Goal: Communication & Community: Connect with others

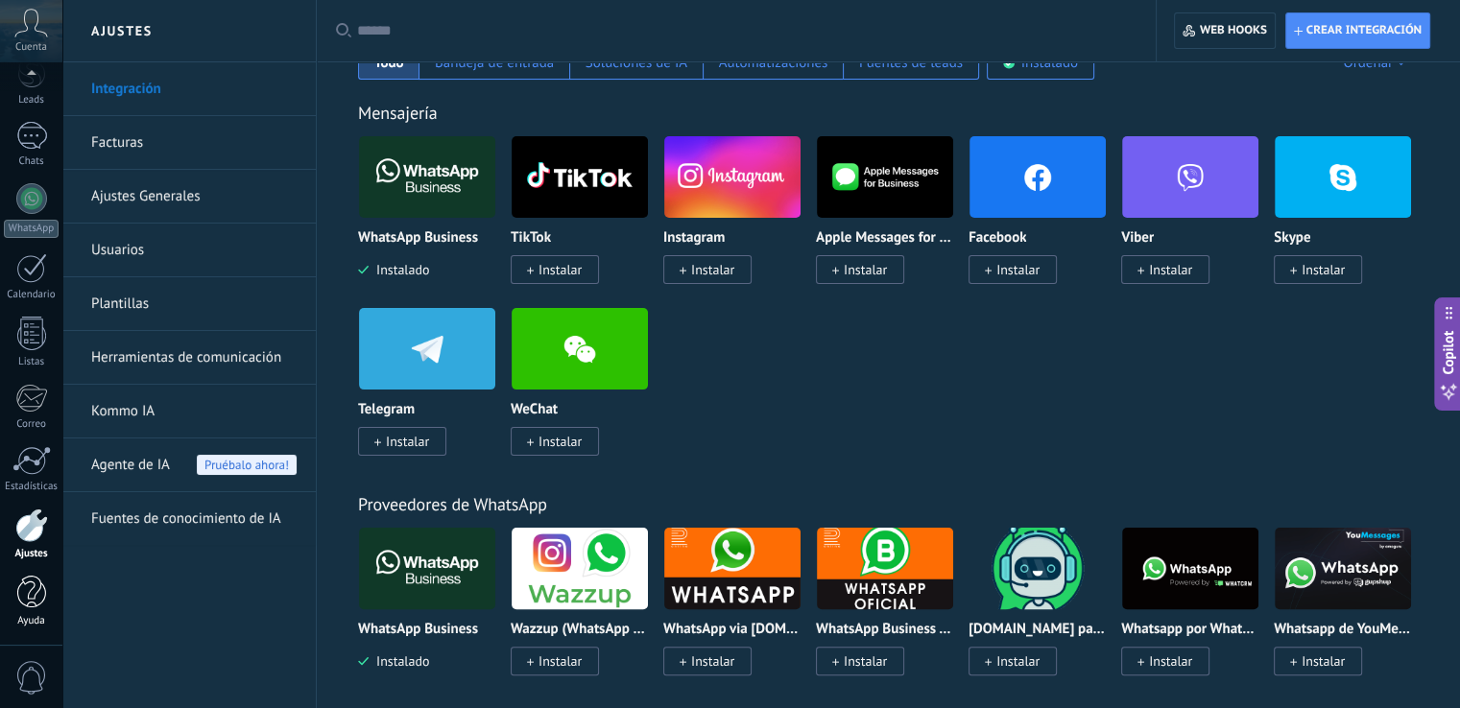
scroll to position [357, 0]
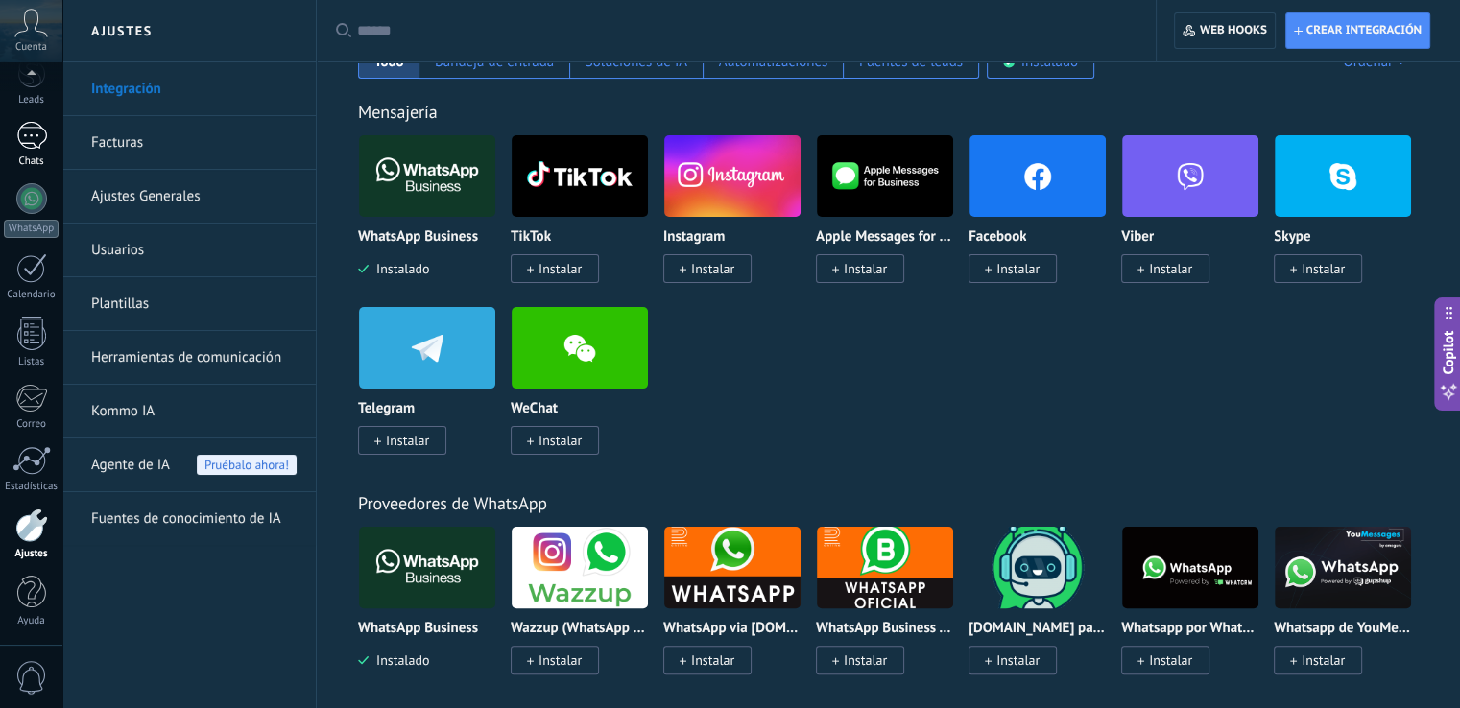
click at [21, 129] on div at bounding box center [31, 136] width 31 height 28
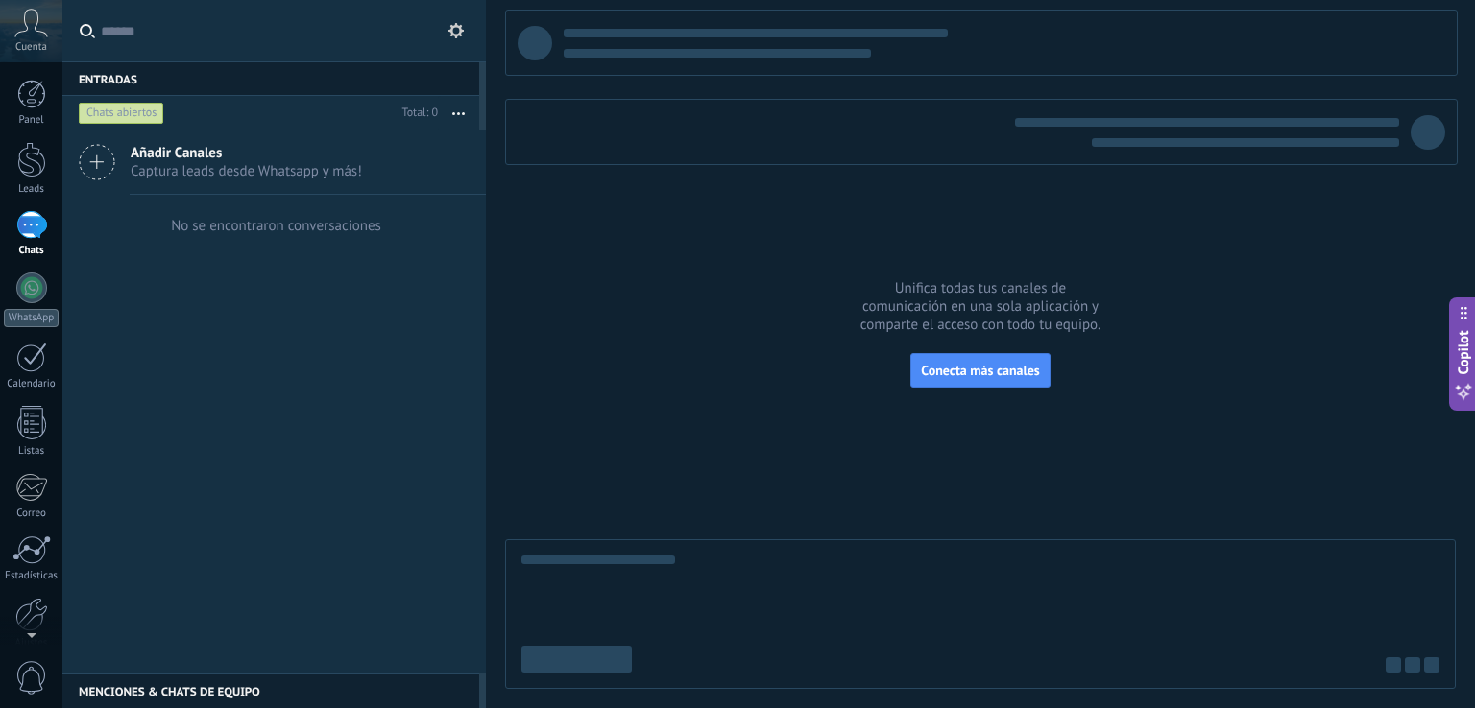
click at [140, 146] on span "Añadir Canales" at bounding box center [246, 153] width 231 height 18
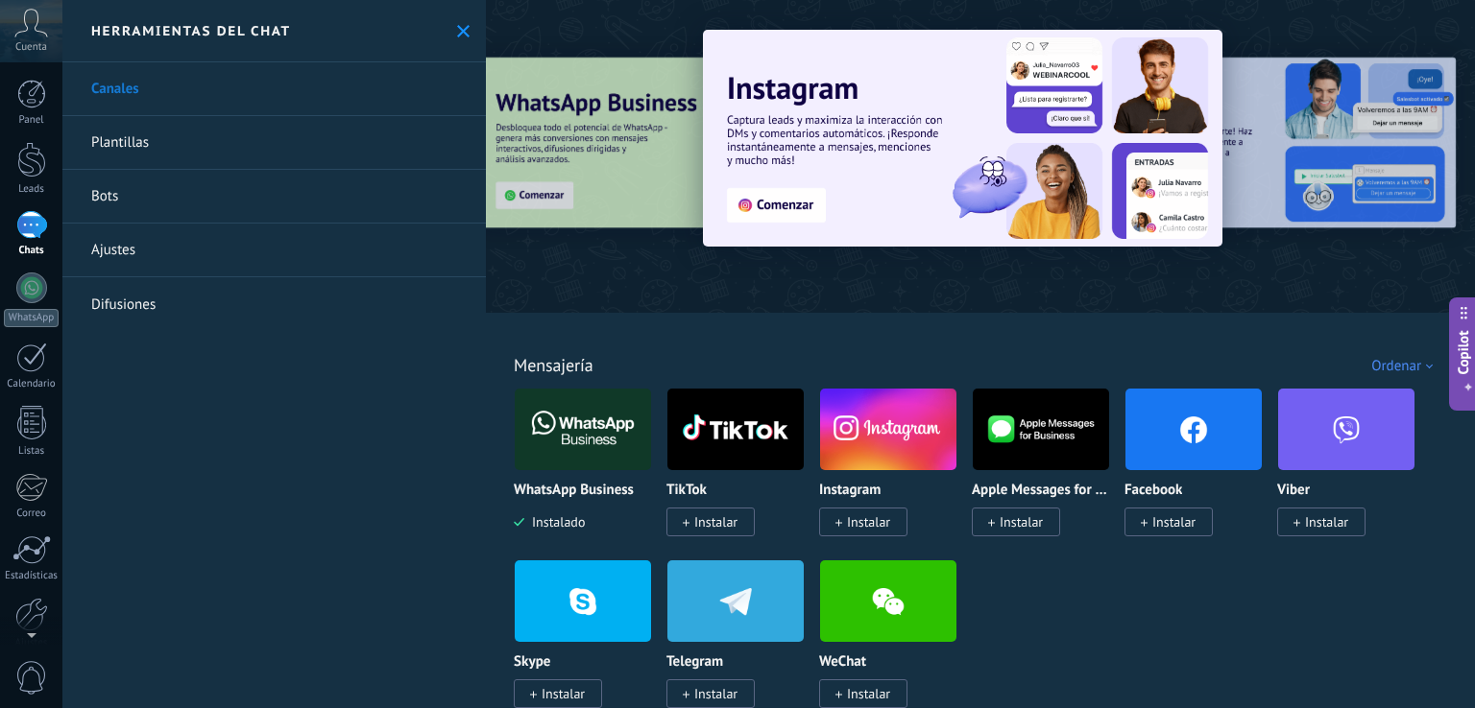
click at [547, 458] on img at bounding box center [583, 429] width 136 height 93
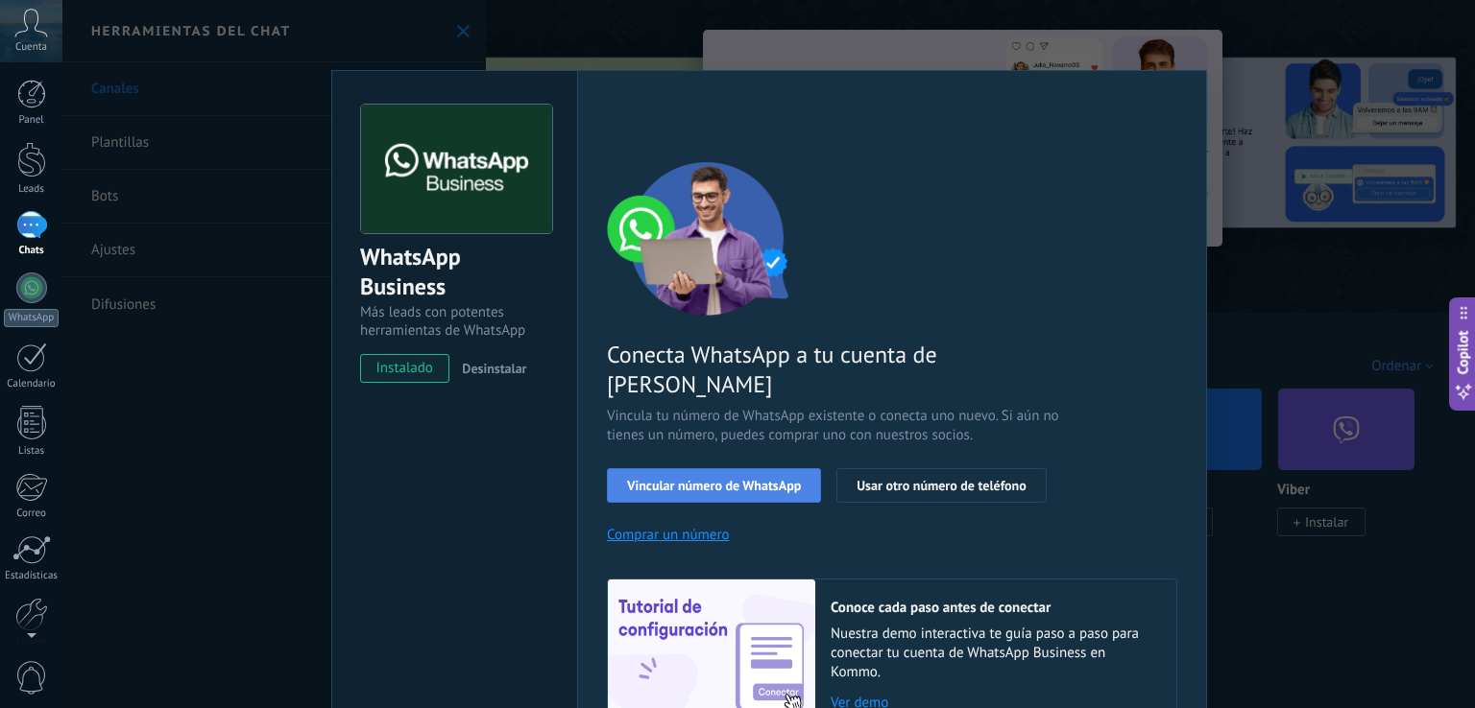
click at [699, 468] on button "Vincular número de WhatsApp" at bounding box center [714, 485] width 214 height 35
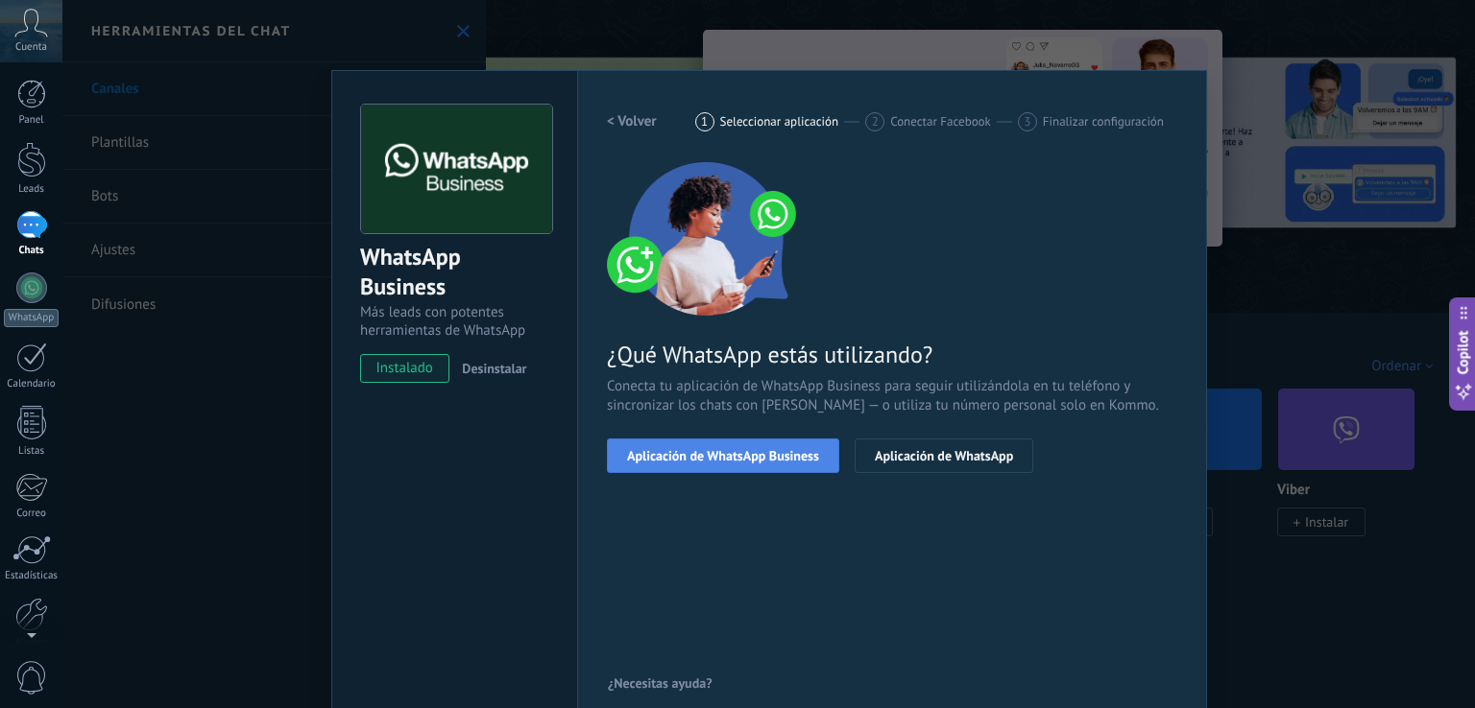
click at [711, 464] on button "Aplicación de WhatsApp Business" at bounding box center [723, 456] width 232 height 35
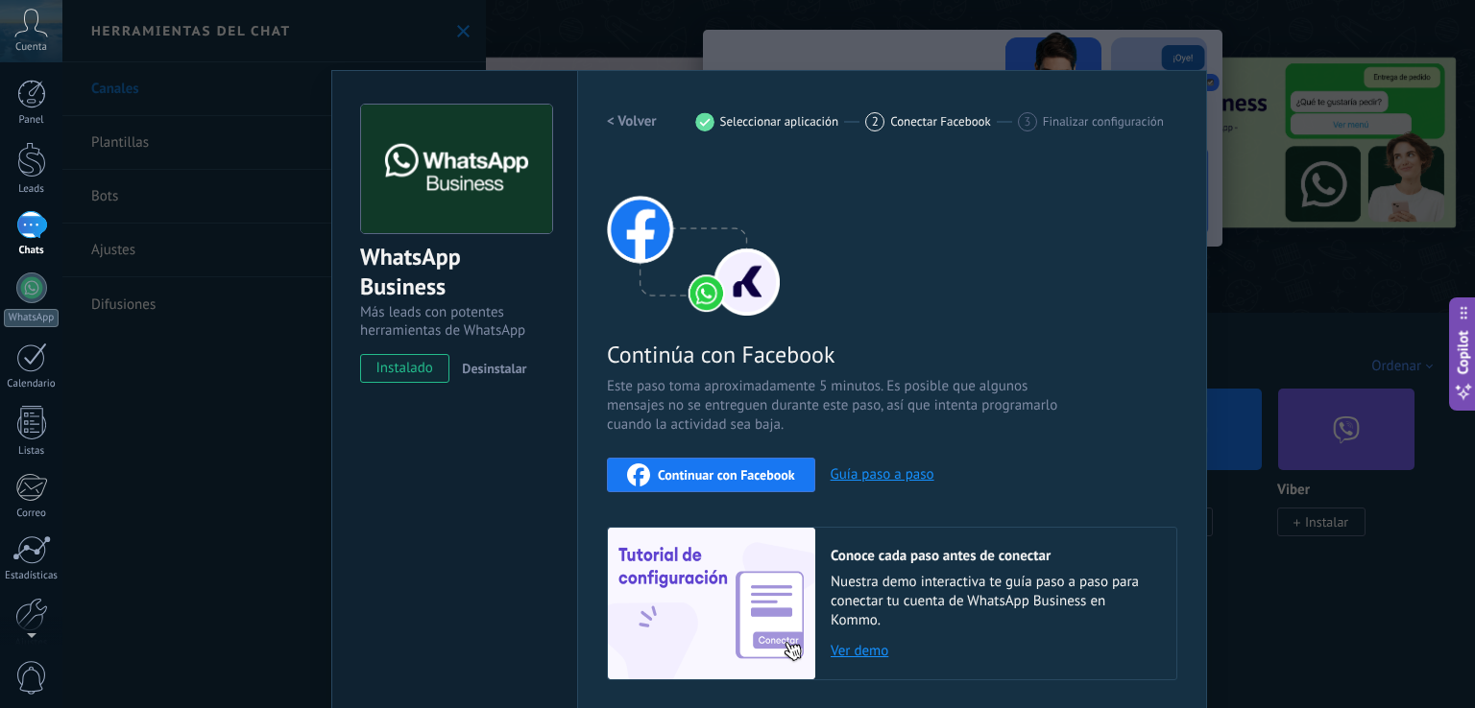
click at [722, 471] on span "Continuar con Facebook" at bounding box center [726, 474] width 137 height 13
